Goal: Transaction & Acquisition: Purchase product/service

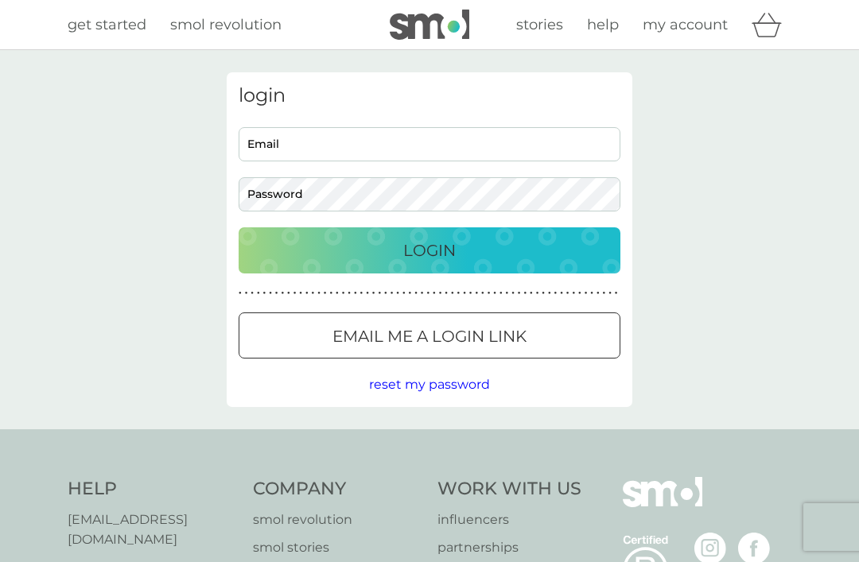
click at [479, 158] on input "Email" at bounding box center [430, 144] width 382 height 34
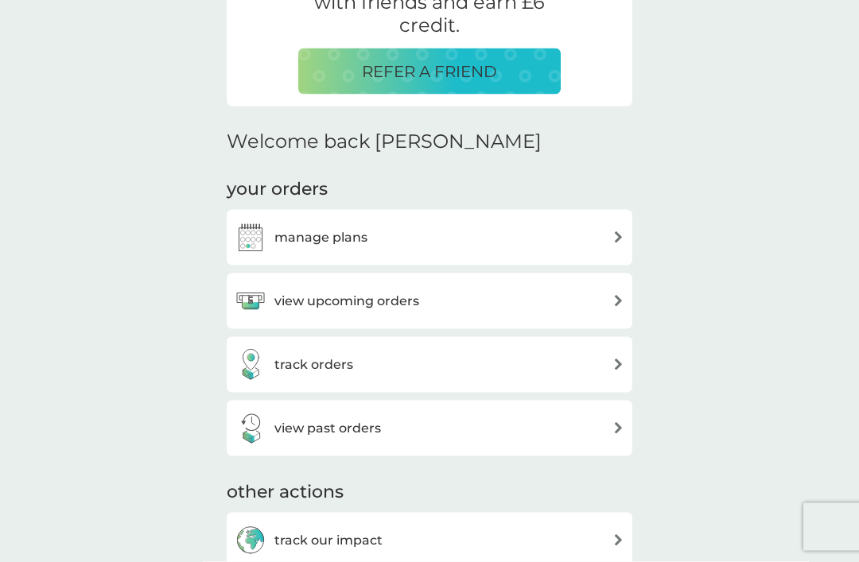
scroll to position [361, 0]
click at [615, 365] on img at bounding box center [618, 364] width 12 height 12
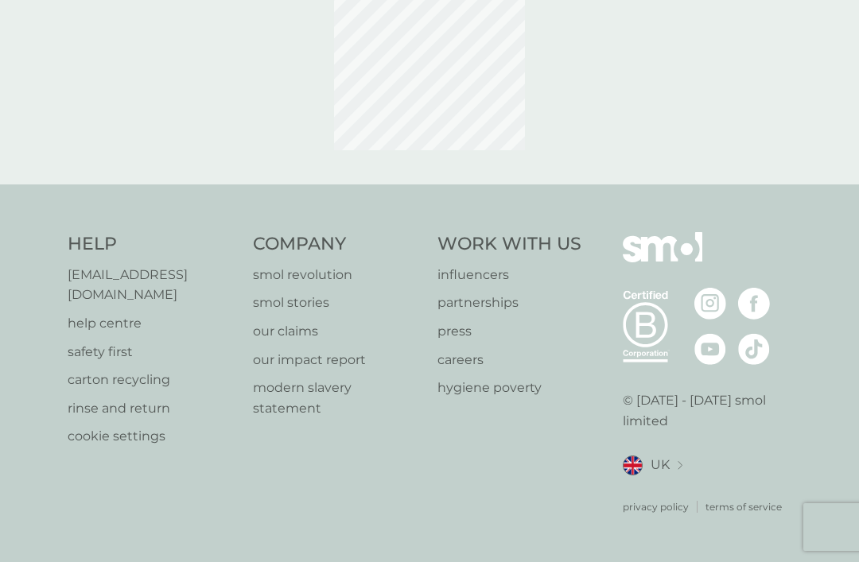
click at [627, 561] on html "refer a friend & you BOTH save smol impact smol shop your smol plans your upcom…" at bounding box center [429, 218] width 859 height 687
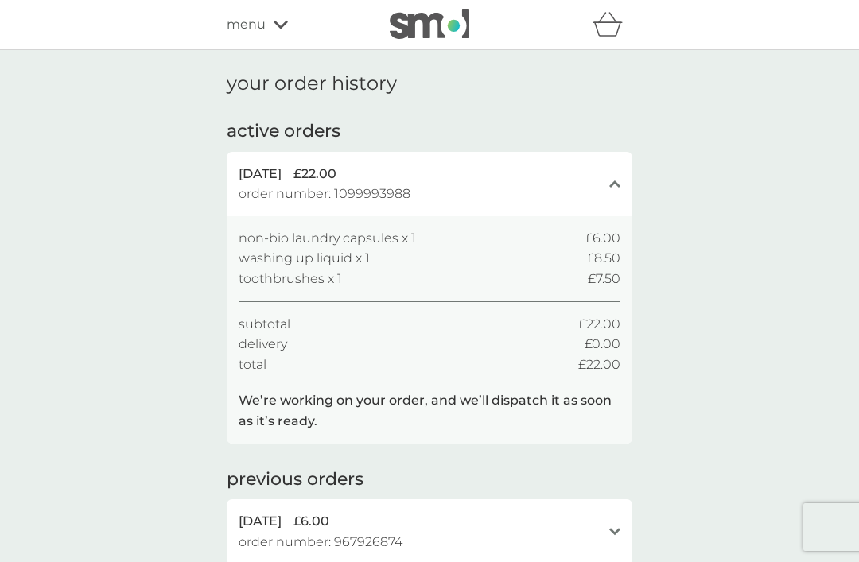
click at [294, 80] on h1 "your order history" at bounding box center [312, 83] width 170 height 23
click at [277, 33] on div "menu" at bounding box center [294, 24] width 135 height 21
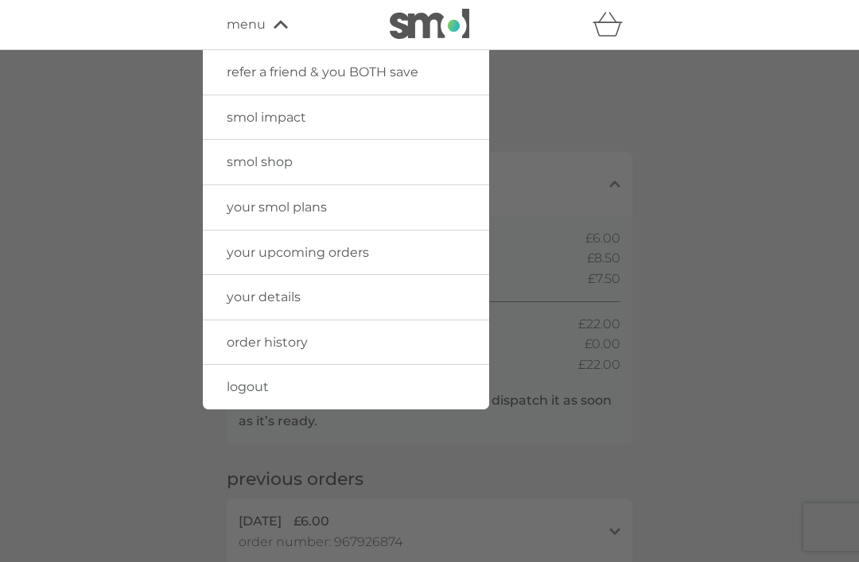
click at [232, 154] on span "smol shop" at bounding box center [260, 161] width 66 height 15
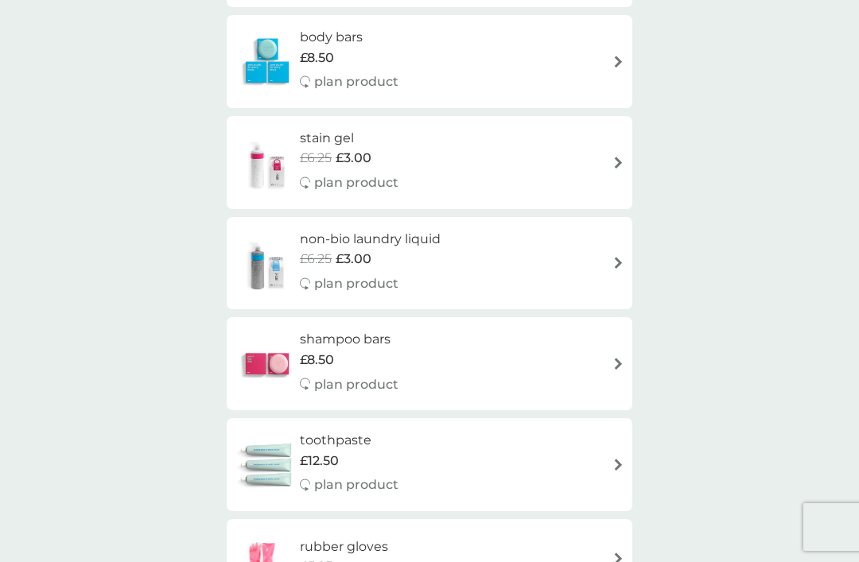
scroll to position [1243, 0]
click at [576, 336] on div "shampoo bars £8.50 plan product" at bounding box center [430, 362] width 390 height 69
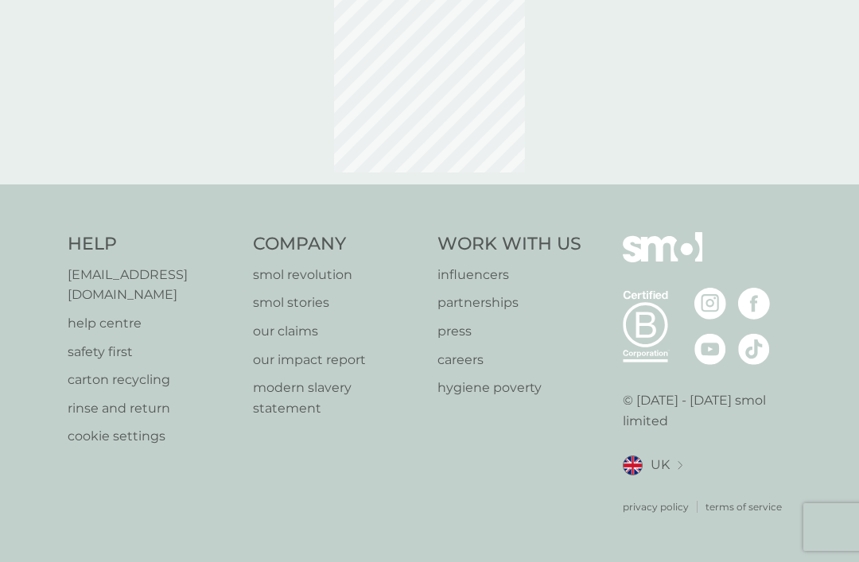
scroll to position [8, 0]
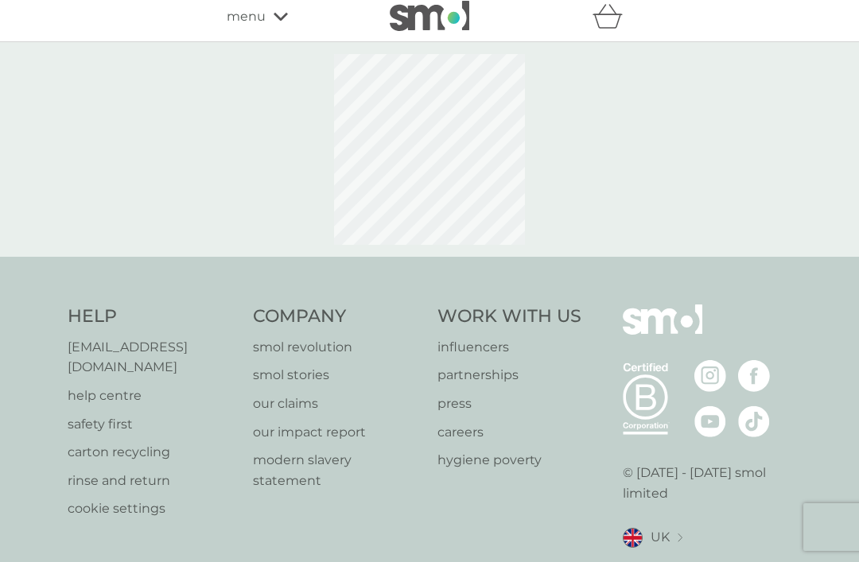
click at [623, 347] on img at bounding box center [663, 332] width 80 height 54
select select "63"
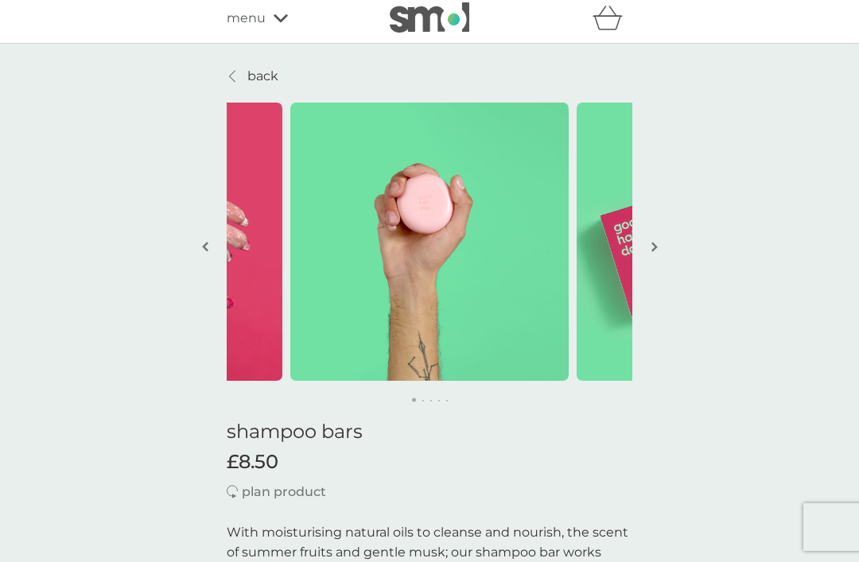
scroll to position [0, 0]
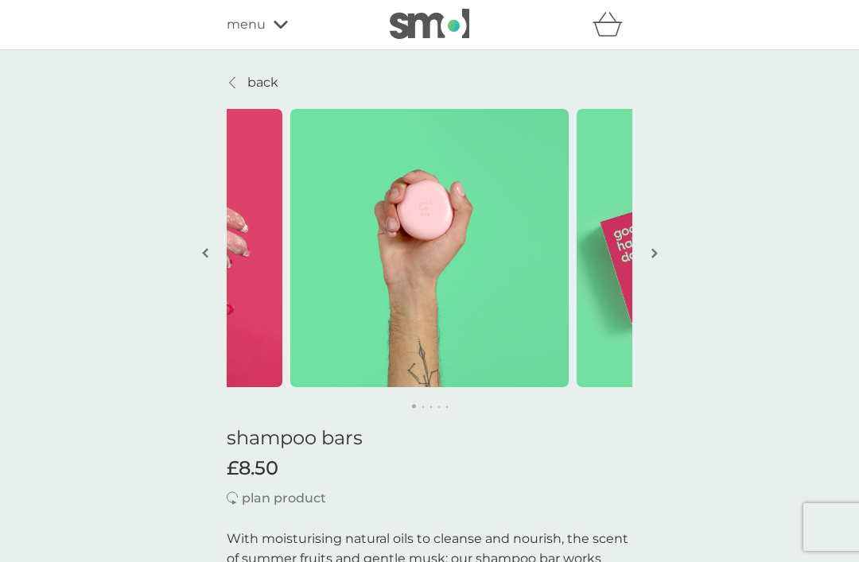
click at [235, 83] on icon at bounding box center [232, 82] width 6 height 13
